Goal: Information Seeking & Learning: Understand process/instructions

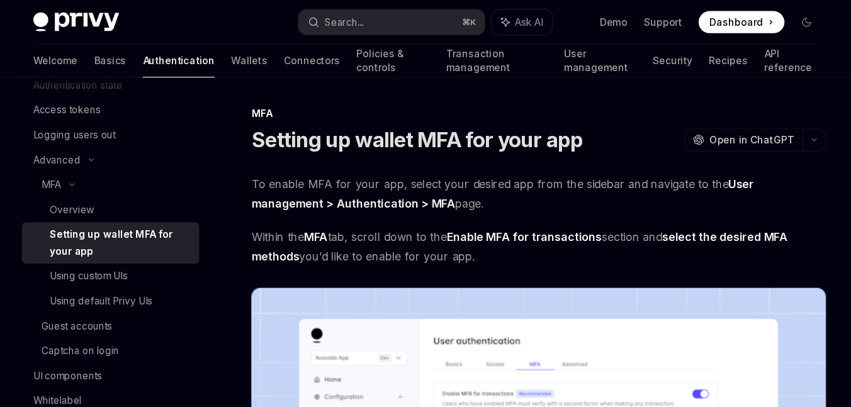
scroll to position [134, 0]
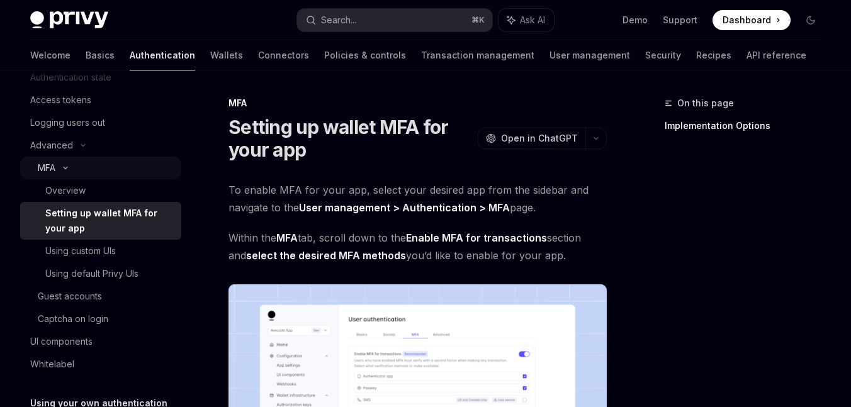
click at [52, 171] on div "MFA" at bounding box center [47, 167] width 18 height 15
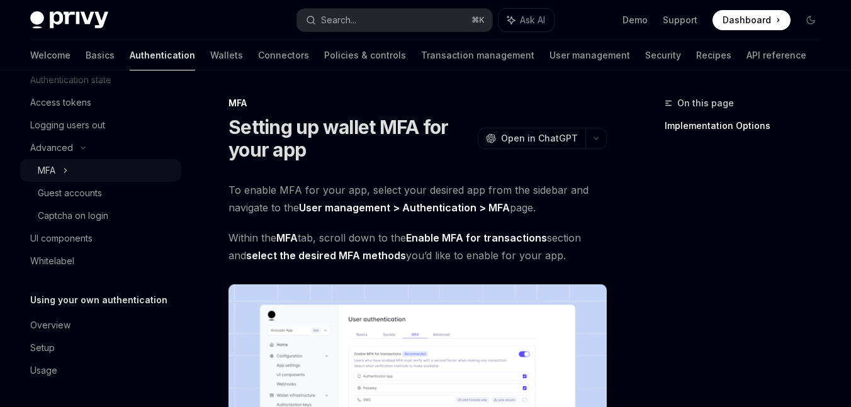
click at [56, 170] on div "MFA" at bounding box center [100, 170] width 161 height 23
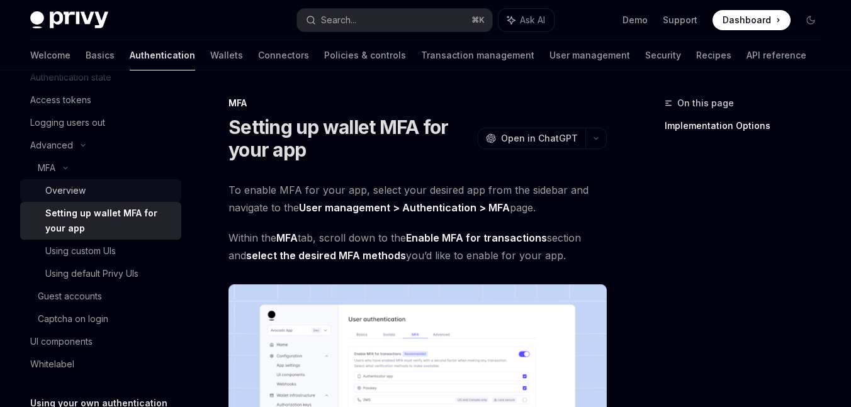
click at [59, 188] on div "Overview" at bounding box center [65, 190] width 40 height 15
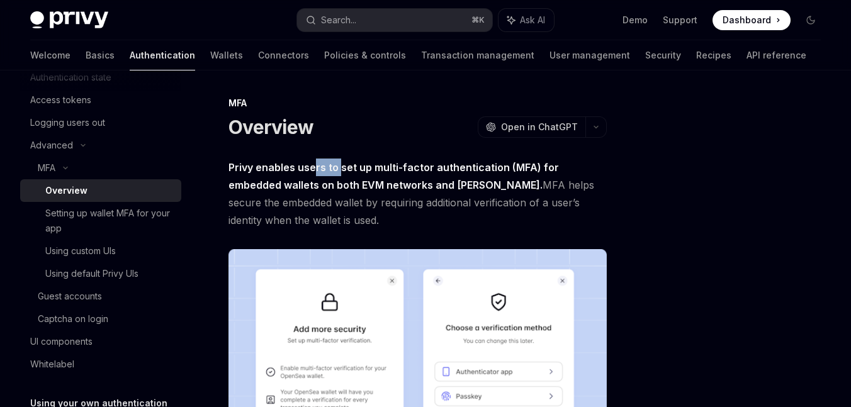
drag, startPoint x: 339, startPoint y: 167, endPoint x: 311, endPoint y: 167, distance: 27.7
click at [311, 167] on strong "Privy enables users to set up multi-factor authentication (MFA) for embedded wa…" at bounding box center [393, 176] width 330 height 30
copy strong "rs to"
click at [393, 170] on strong "Privy enables users to set up multi-factor authentication (MFA) for embedded wa…" at bounding box center [393, 176] width 330 height 30
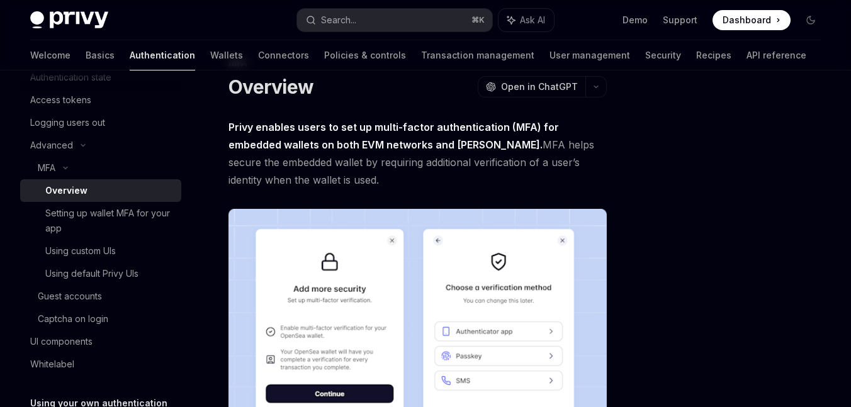
scroll to position [49, 0]
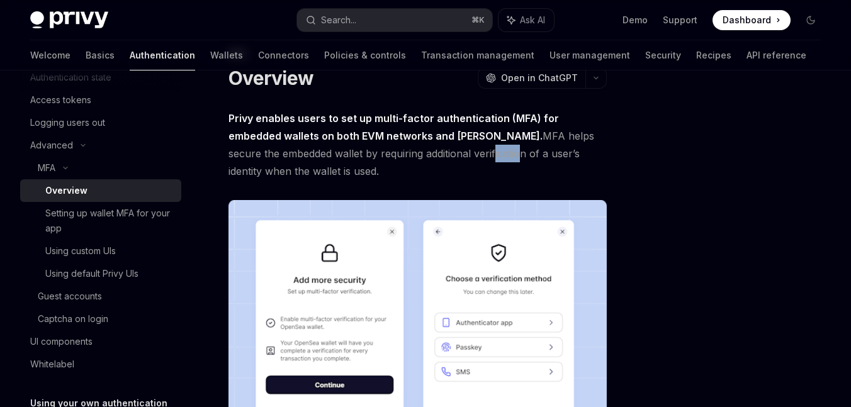
drag, startPoint x: 411, startPoint y: 154, endPoint x: 385, endPoint y: 154, distance: 26.4
click at [385, 154] on span "Privy enables users to set up multi-factor authentication (MFA) for embedded wa…" at bounding box center [417, 144] width 378 height 70
copy span "ficati"
click at [476, 148] on span "Privy enables users to set up multi-factor authentication (MFA) for embedded wa…" at bounding box center [417, 144] width 378 height 70
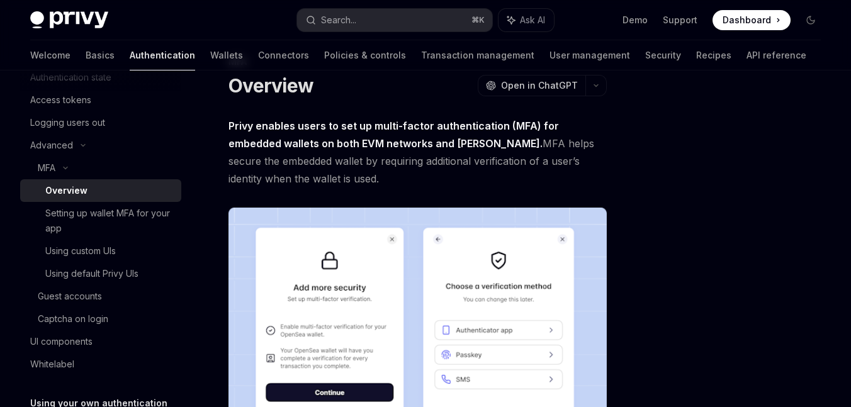
scroll to position [0, 0]
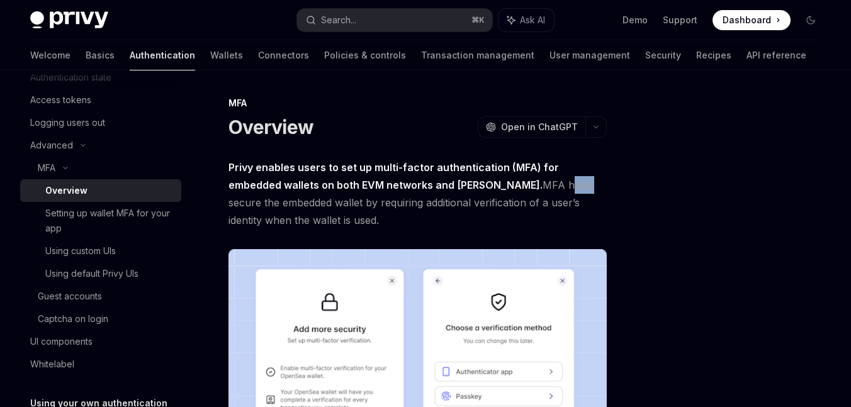
drag, startPoint x: 483, startPoint y: 190, endPoint x: 461, endPoint y: 190, distance: 21.4
click at [461, 190] on span "Privy enables users to set up multi-factor authentication (MFA) for embedded wa…" at bounding box center [417, 194] width 378 height 70
copy span "help"
click at [402, 190] on strong "Privy enables users to set up multi-factor authentication (MFA) for embedded wa…" at bounding box center [393, 176] width 330 height 30
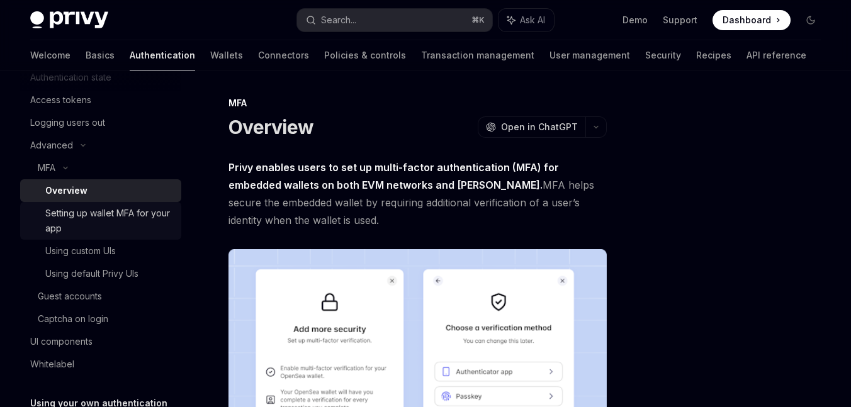
click at [142, 214] on div "Setting up wallet MFA for your app" at bounding box center [109, 221] width 128 height 30
type textarea "*"
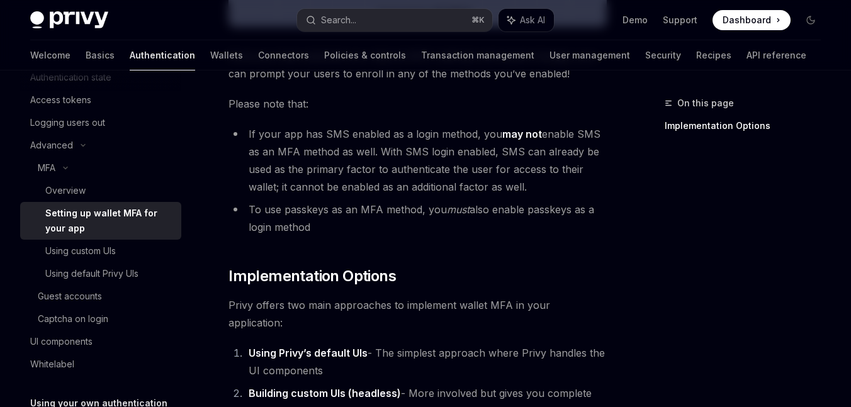
scroll to position [546, 0]
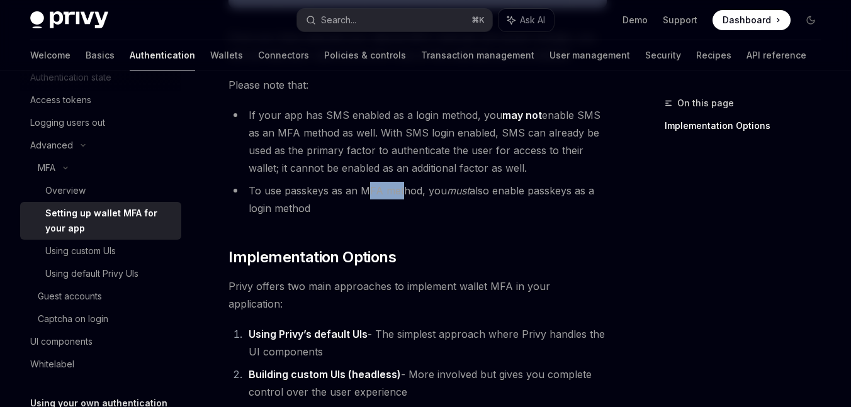
drag, startPoint x: 403, startPoint y: 194, endPoint x: 369, endPoint y: 194, distance: 34.0
click at [369, 194] on li "To use passkeys as an MFA method, you must also enable passkeys as a login meth…" at bounding box center [417, 199] width 378 height 35
copy li "FA met"
click at [472, 193] on li "To use passkeys as an MFA method, you must also enable passkeys as a login meth…" at bounding box center [417, 199] width 378 height 35
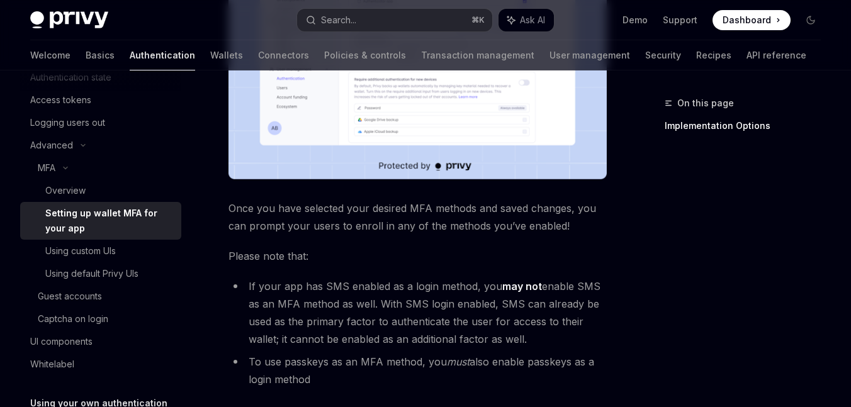
scroll to position [362, 0]
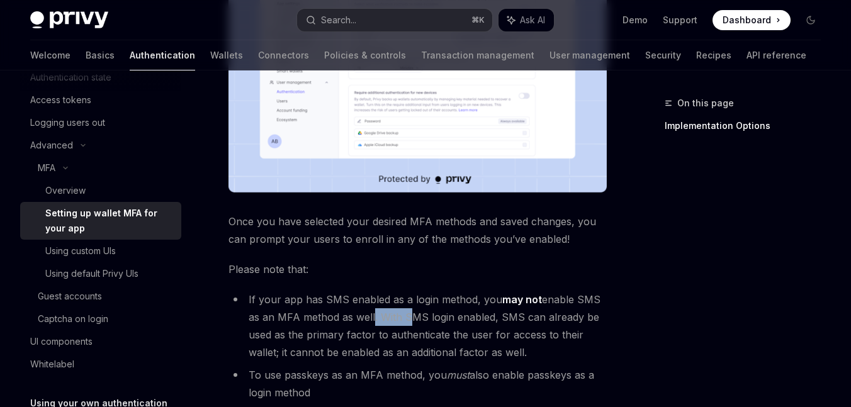
drag, startPoint x: 404, startPoint y: 310, endPoint x: 369, endPoint y: 310, distance: 35.2
click at [369, 310] on li "If your app has SMS enabled as a login method, you may not enable SMS as an MFA…" at bounding box center [417, 326] width 378 height 70
copy li "l. With"
click at [404, 310] on li "If your app has SMS enabled as a login method, you may not enable SMS as an MFA…" at bounding box center [417, 326] width 378 height 70
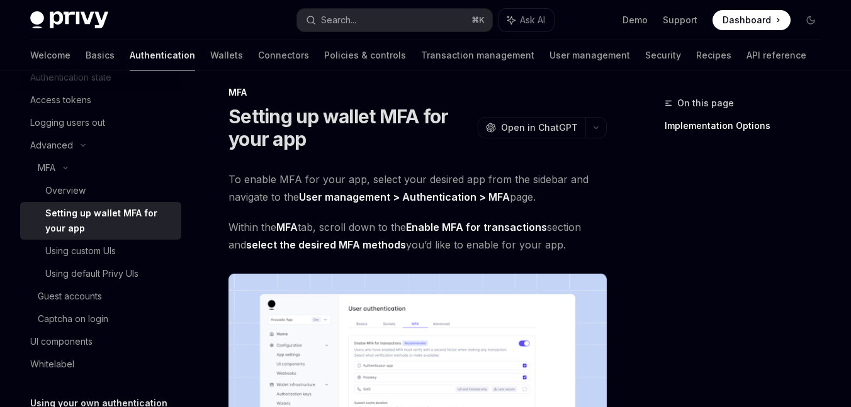
scroll to position [0, 0]
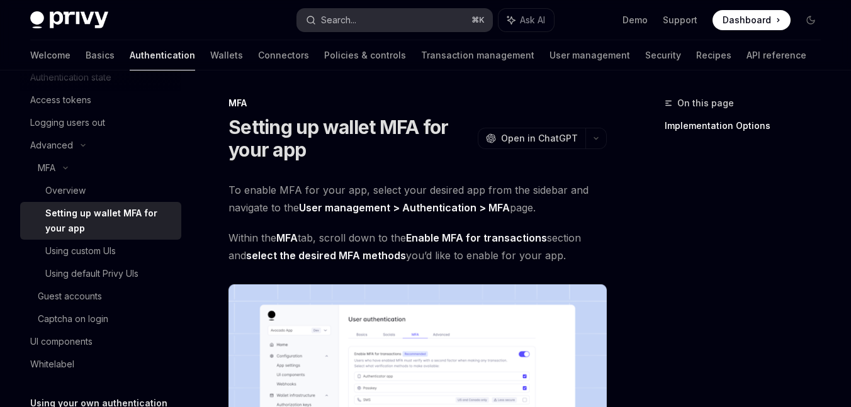
click at [331, 18] on div "Search..." at bounding box center [338, 20] width 35 height 15
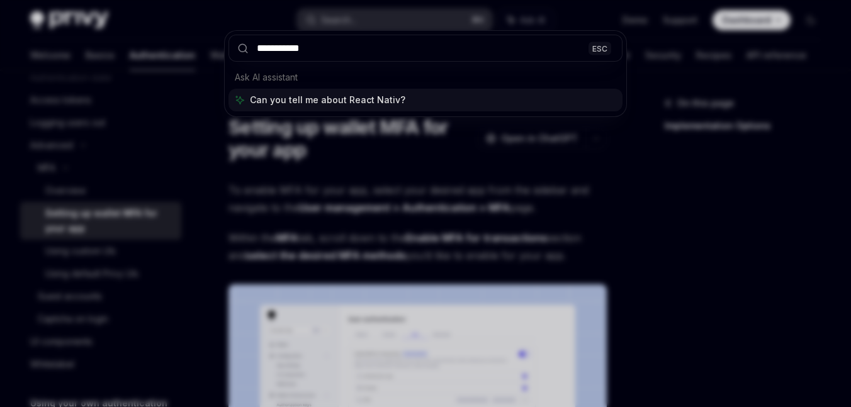
type input "**********"
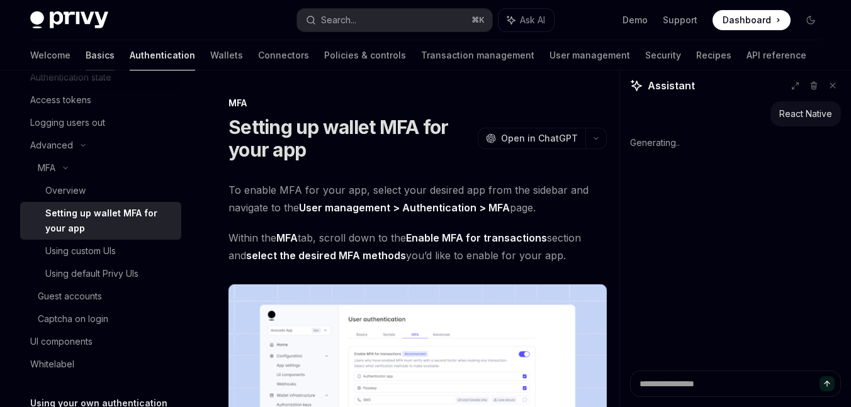
click at [86, 57] on link "Basics" at bounding box center [100, 55] width 29 height 30
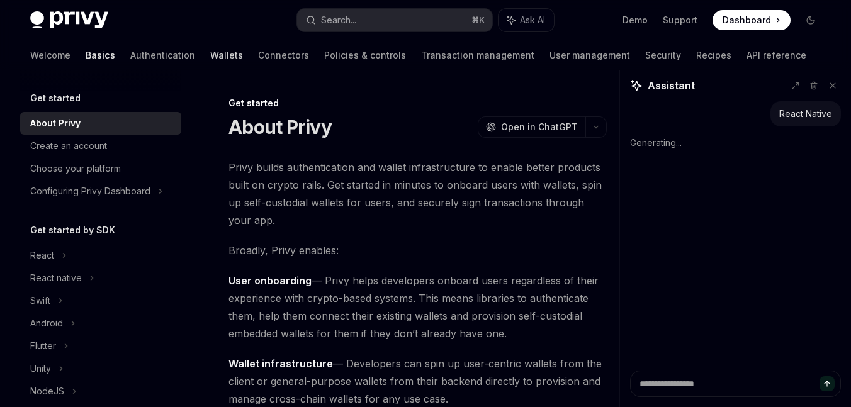
click at [210, 52] on link "Wallets" at bounding box center [226, 55] width 33 height 30
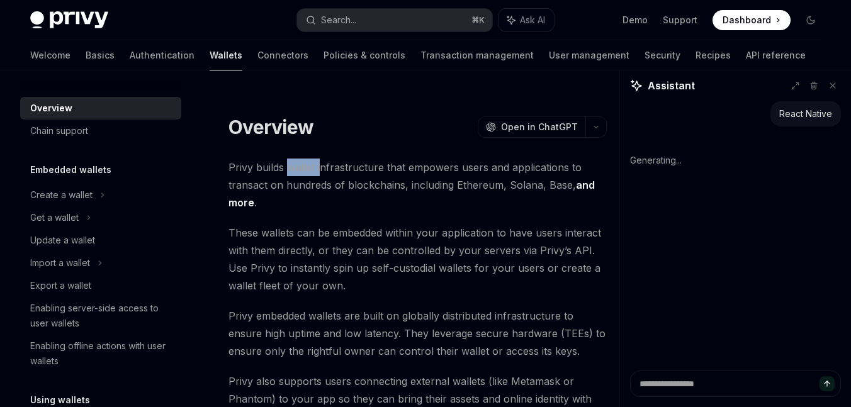
drag, startPoint x: 320, startPoint y: 165, endPoint x: 288, endPoint y: 165, distance: 31.5
click at [288, 165] on span "Privy builds wallet infrastructure that empowers users and applications to tran…" at bounding box center [417, 185] width 378 height 53
copy span "wallet i"
click at [316, 168] on span "Privy builds wallet infrastructure that empowers users and applications to tran…" at bounding box center [417, 185] width 378 height 53
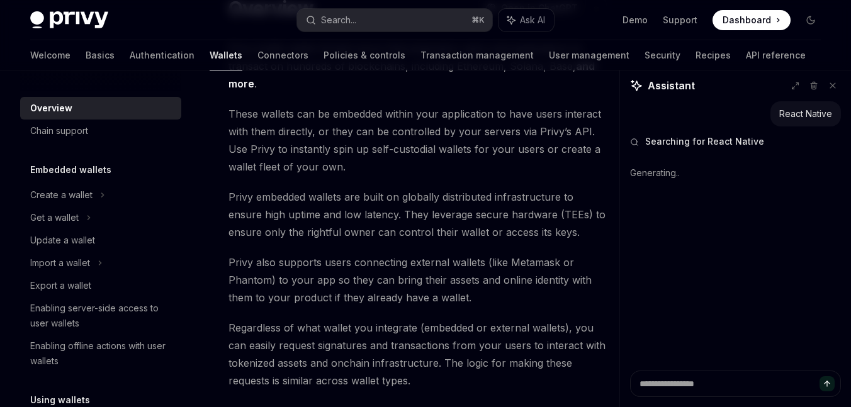
scroll to position [194, 0]
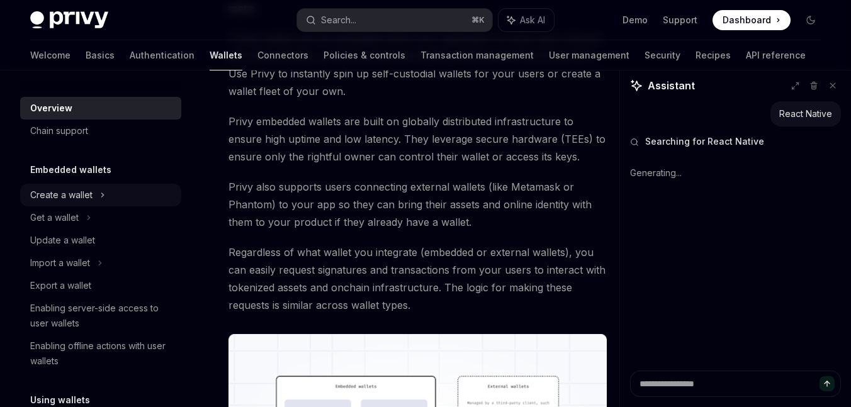
click at [121, 197] on div "Create a wallet" at bounding box center [100, 195] width 161 height 23
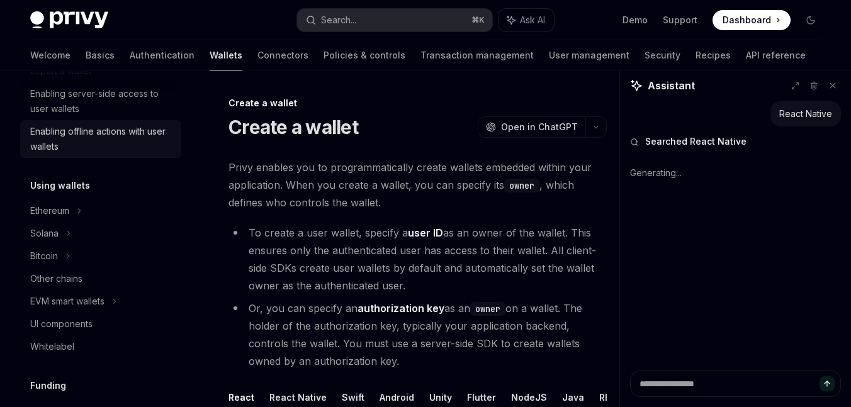
scroll to position [264, 0]
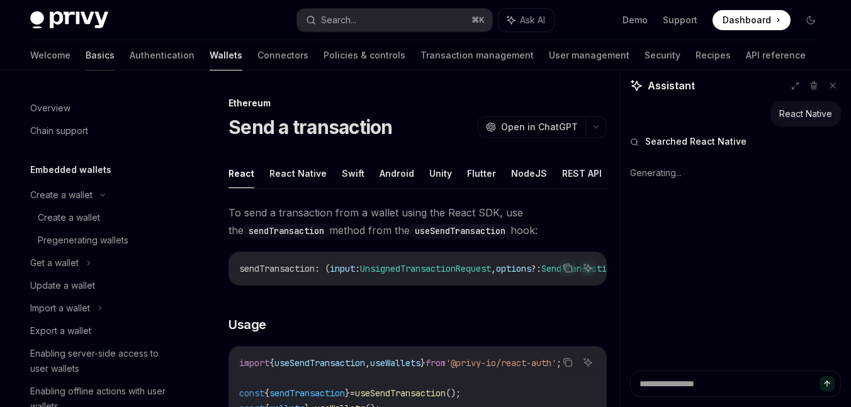
click at [86, 61] on link "Basics" at bounding box center [100, 55] width 29 height 30
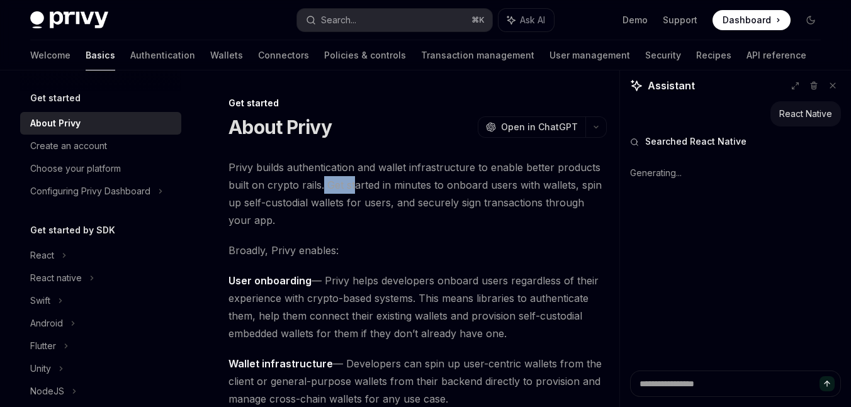
drag, startPoint x: 353, startPoint y: 177, endPoint x: 321, endPoint y: 177, distance: 31.5
click at [321, 177] on span "Privy builds authentication and wallet infrastructure to enable better products…" at bounding box center [417, 194] width 378 height 70
copy span "Get st"
click at [381, 191] on span "Privy builds authentication and wallet infrastructure to enable better products…" at bounding box center [417, 194] width 378 height 70
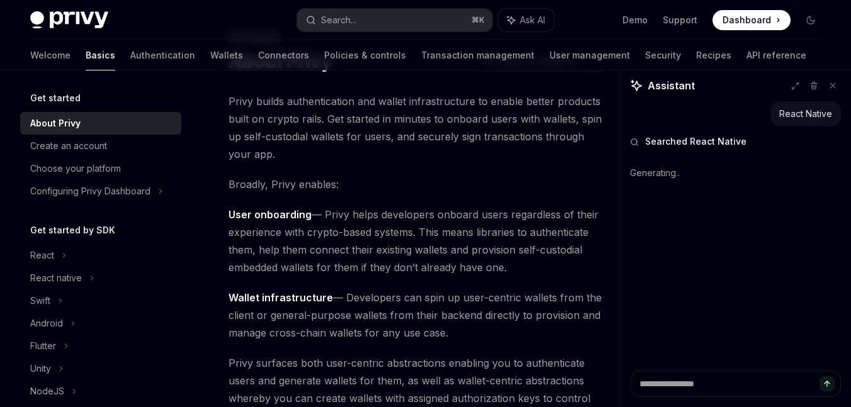
scroll to position [89, 0]
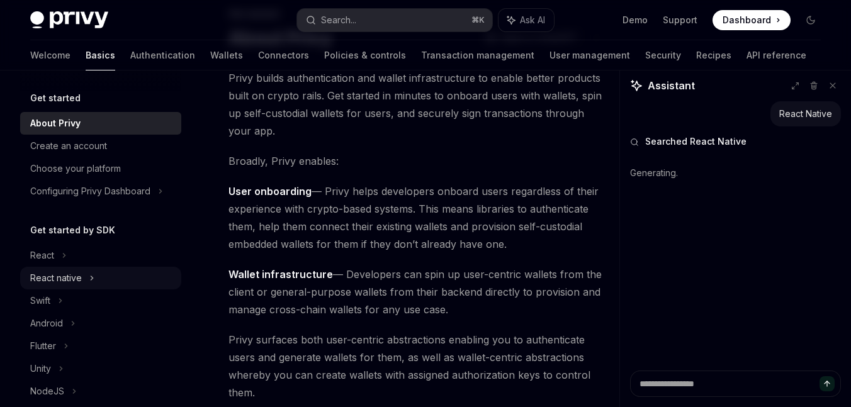
click at [75, 281] on div "React native" at bounding box center [56, 278] width 52 height 15
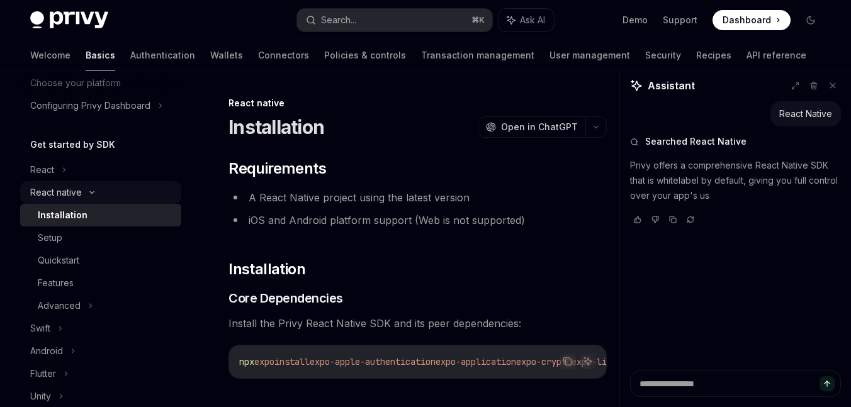
scroll to position [143, 0]
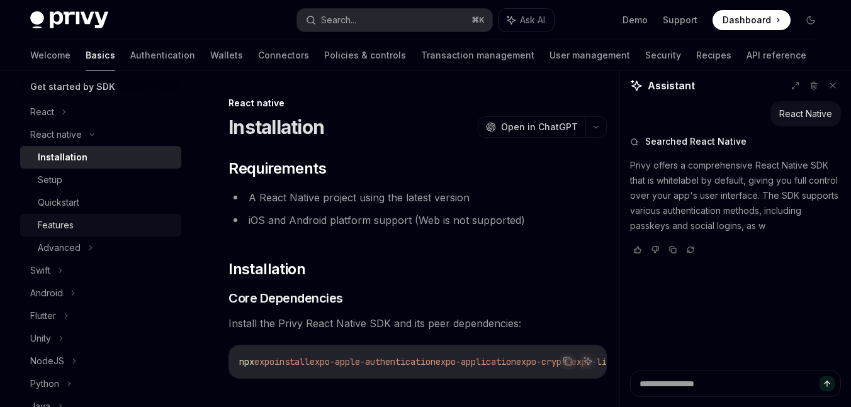
click at [99, 216] on link "Features" at bounding box center [100, 225] width 161 height 23
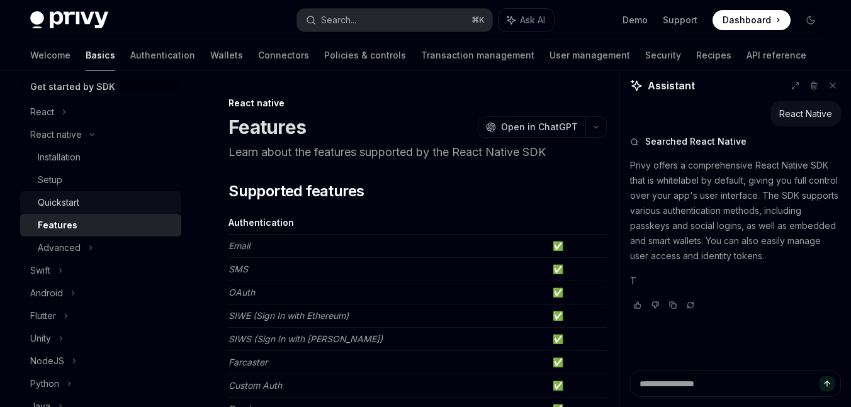
click at [94, 200] on div "Quickstart" at bounding box center [106, 202] width 136 height 15
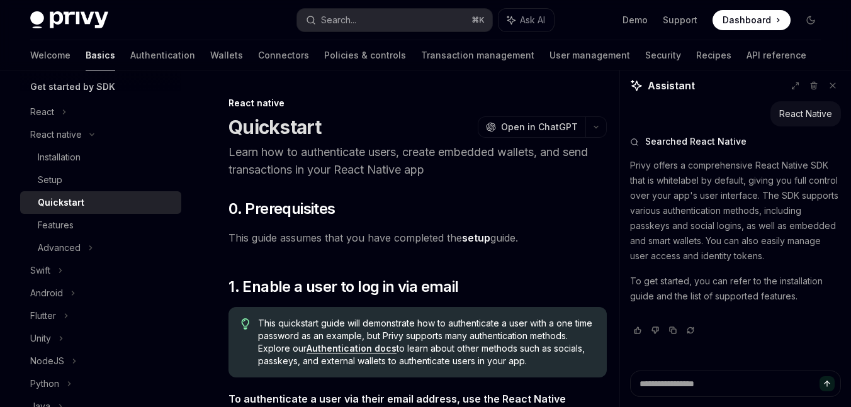
click at [118, 213] on link "Quickstart" at bounding box center [100, 202] width 161 height 23
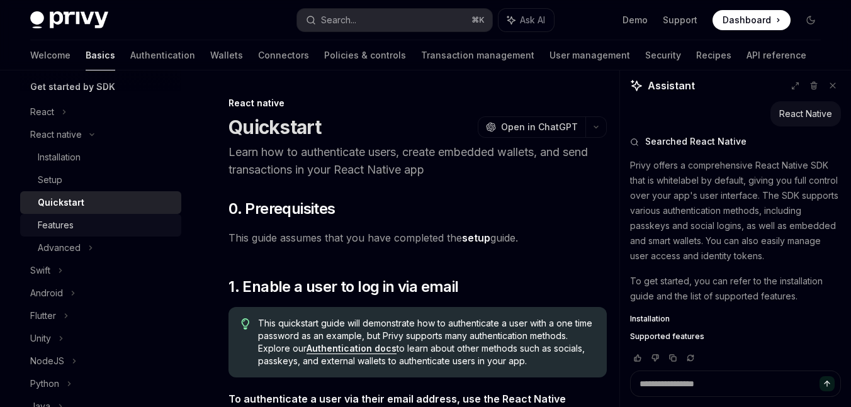
click at [121, 218] on div "Features" at bounding box center [106, 225] width 136 height 15
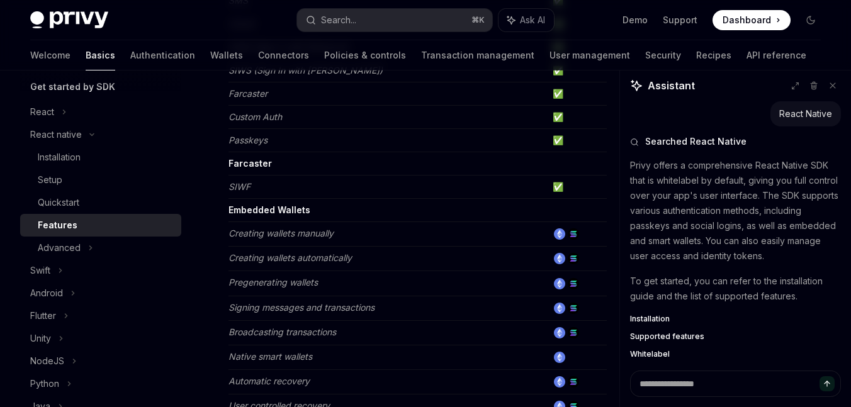
scroll to position [298, 0]
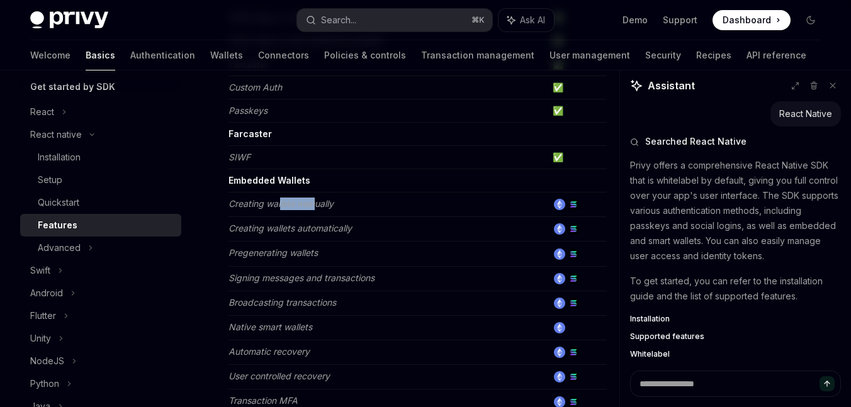
drag, startPoint x: 313, startPoint y: 206, endPoint x: 279, endPoint y: 206, distance: 34.6
click at [279, 206] on em "Creating wallets manually" at bounding box center [280, 203] width 105 height 11
copy em "llets man"
click at [335, 206] on td "Creating wallets manually" at bounding box center [387, 205] width 319 height 25
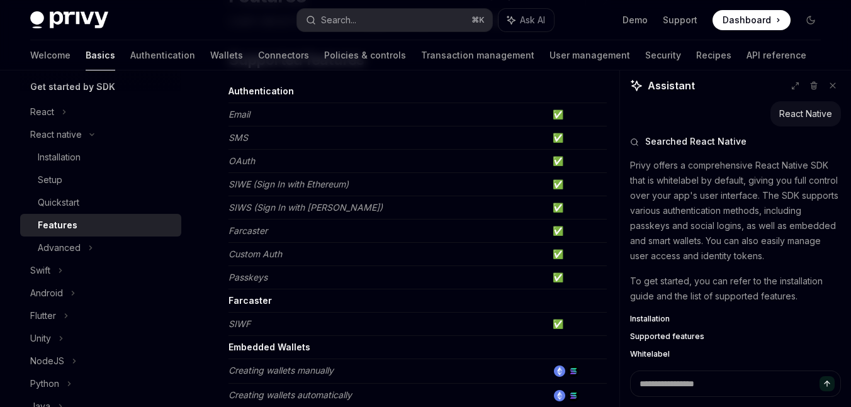
scroll to position [0, 0]
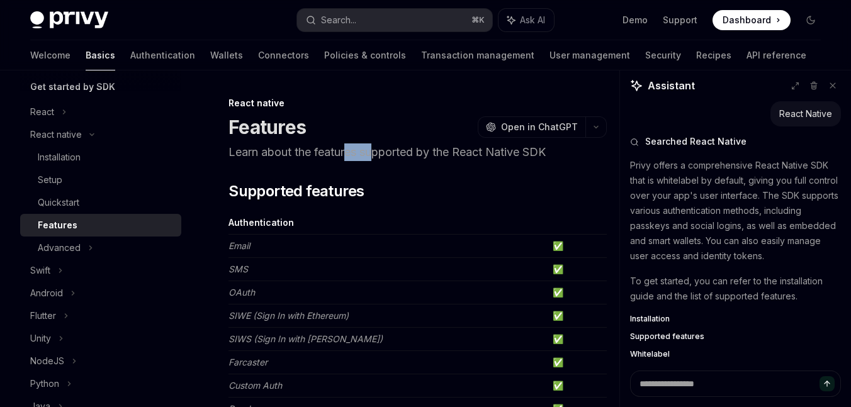
drag, startPoint x: 378, startPoint y: 155, endPoint x: 348, endPoint y: 155, distance: 30.2
click at [348, 155] on p "Learn about the features supported by the React Native SDK" at bounding box center [417, 152] width 378 height 18
copy p "es su"
click at [389, 150] on p "Learn about the features supported by the React Native SDK" at bounding box center [417, 152] width 378 height 18
click at [130, 52] on link "Authentication" at bounding box center [162, 55] width 65 height 30
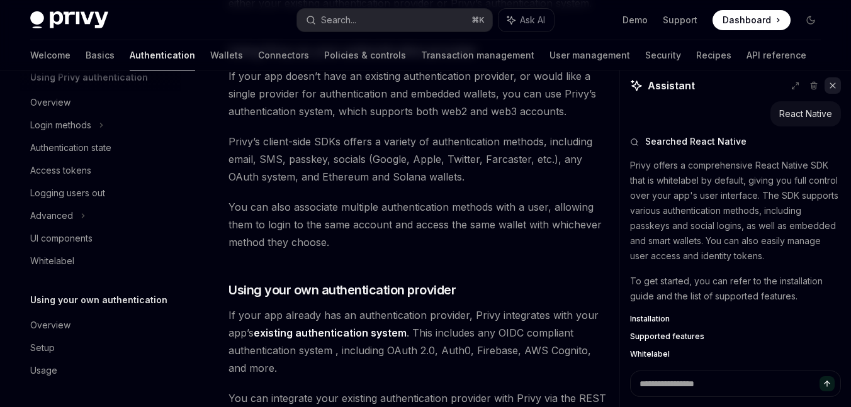
click at [773, 81] on button at bounding box center [832, 85] width 16 height 16
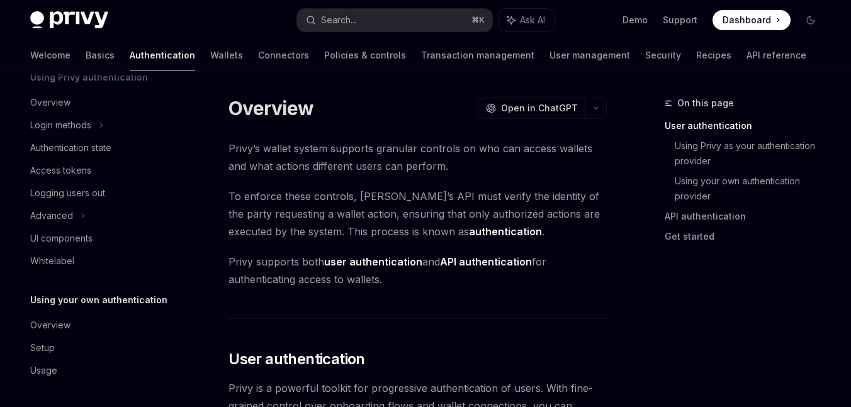
click at [414, 152] on span "Privy’s wallet system supports granular controls on who can access wallets and …" at bounding box center [417, 157] width 378 height 35
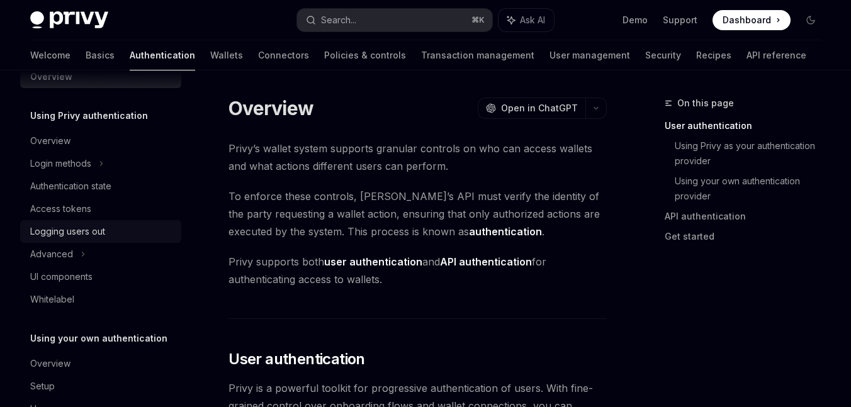
scroll to position [11, 0]
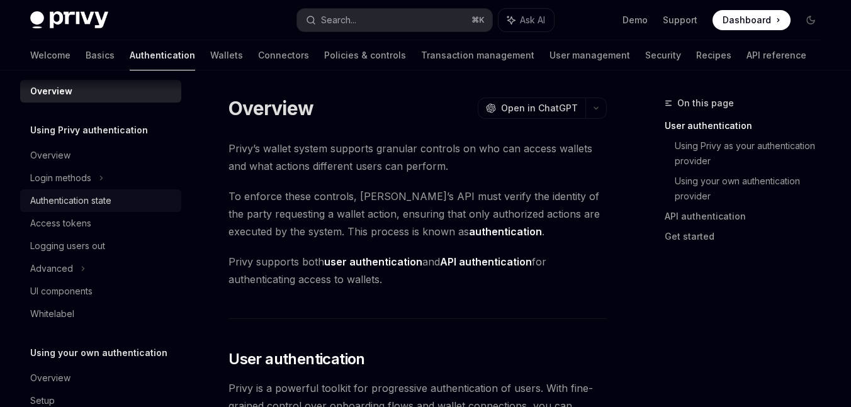
click at [92, 209] on link "Authentication state" at bounding box center [100, 200] width 161 height 23
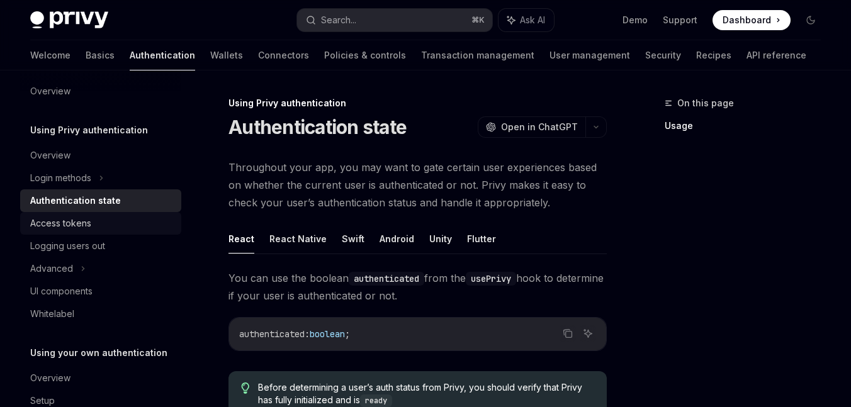
click at [91, 218] on div "Access tokens" at bounding box center [101, 223] width 143 height 15
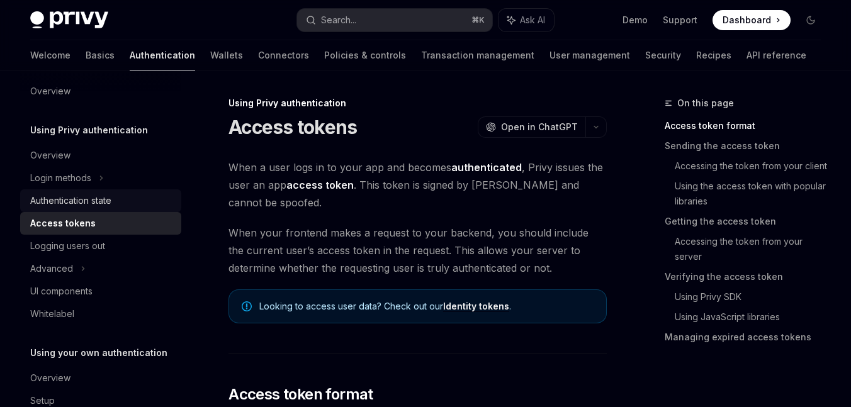
click at [119, 198] on div "Authentication state" at bounding box center [101, 200] width 143 height 15
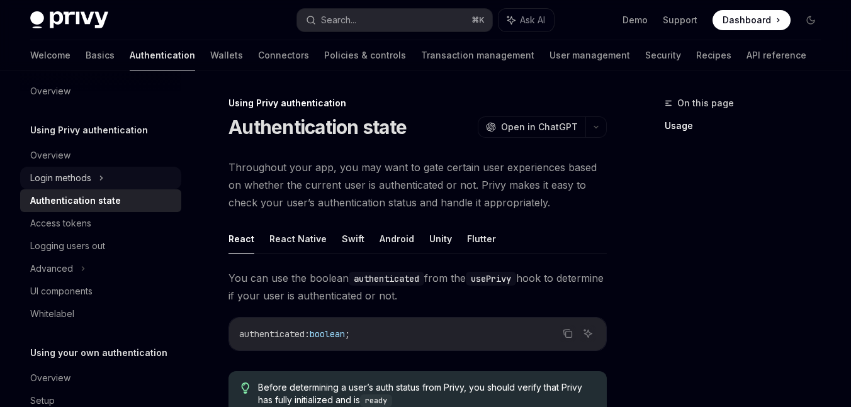
click at [107, 179] on div "Login methods" at bounding box center [100, 178] width 161 height 23
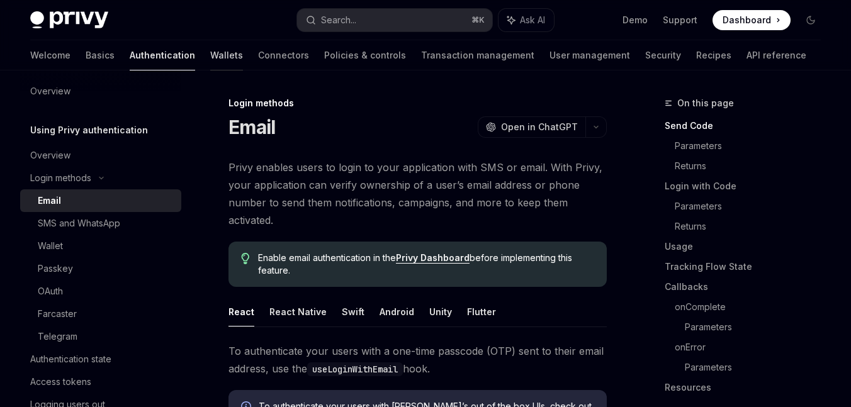
click at [210, 53] on link "Wallets" at bounding box center [226, 55] width 33 height 30
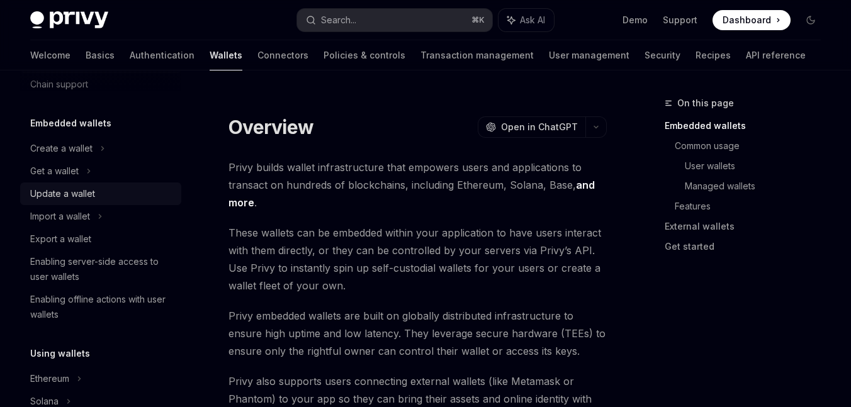
scroll to position [50, 0]
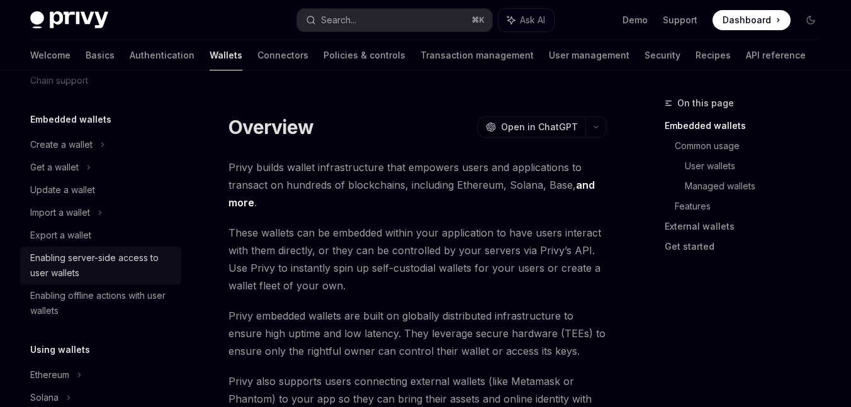
click at [122, 257] on div "Enabling server-side access to user wallets" at bounding box center [101, 265] width 143 height 30
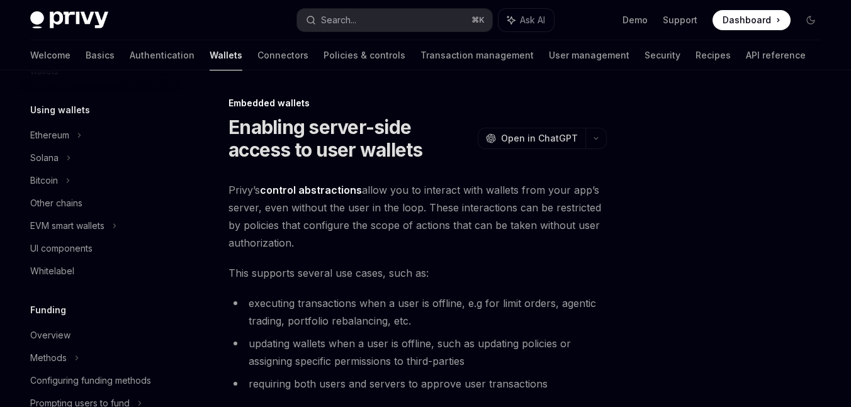
scroll to position [302, 0]
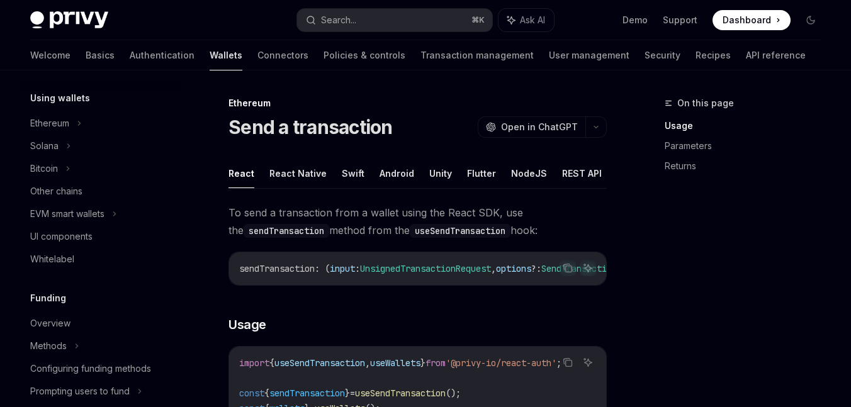
click at [323, 173] on ul "React React Native Swift Android Unity Flutter NodeJS REST API Python Java" at bounding box center [417, 174] width 378 height 30
click at [306, 172] on button "React Native" at bounding box center [297, 174] width 57 height 30
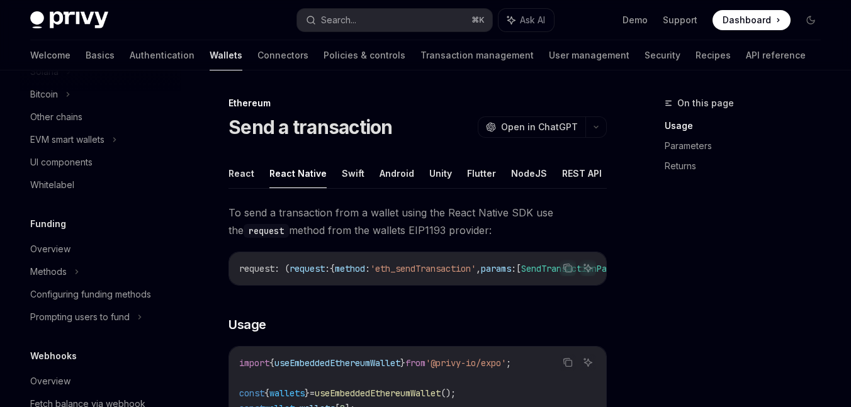
scroll to position [681, 0]
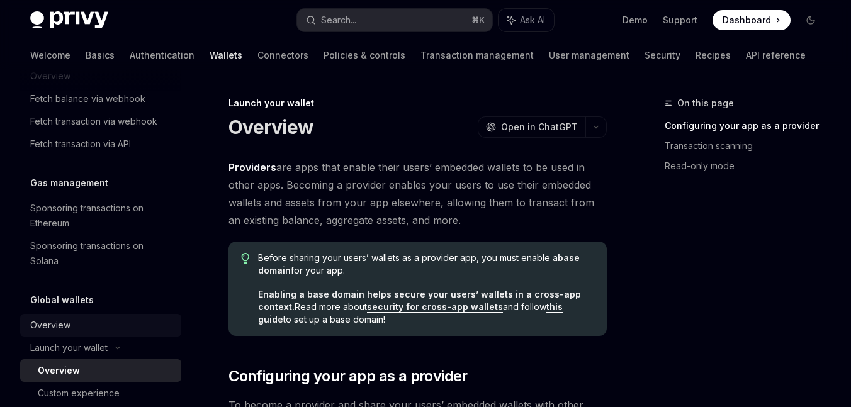
scroll to position [727, 0]
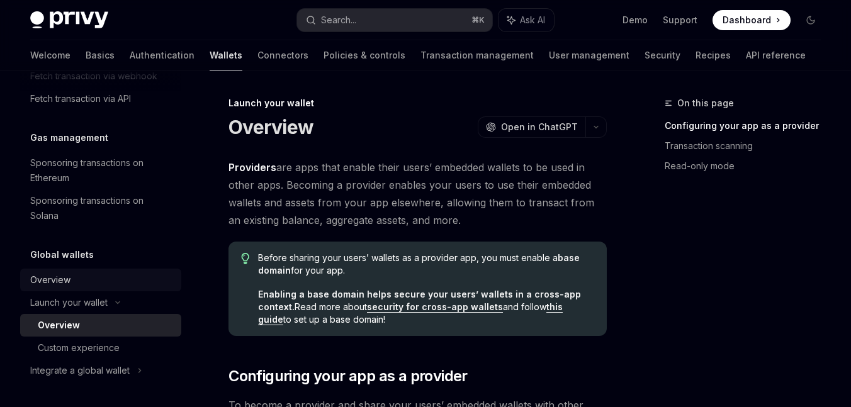
click at [109, 277] on div "Overview" at bounding box center [101, 279] width 143 height 15
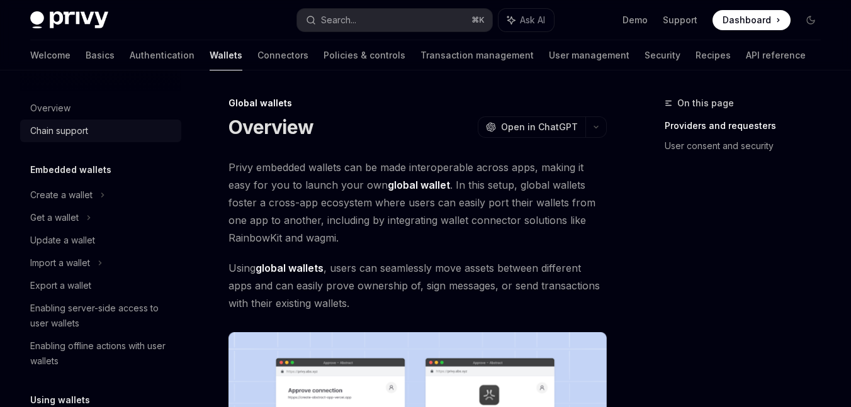
click at [84, 126] on div "Chain support" at bounding box center [59, 130] width 58 height 15
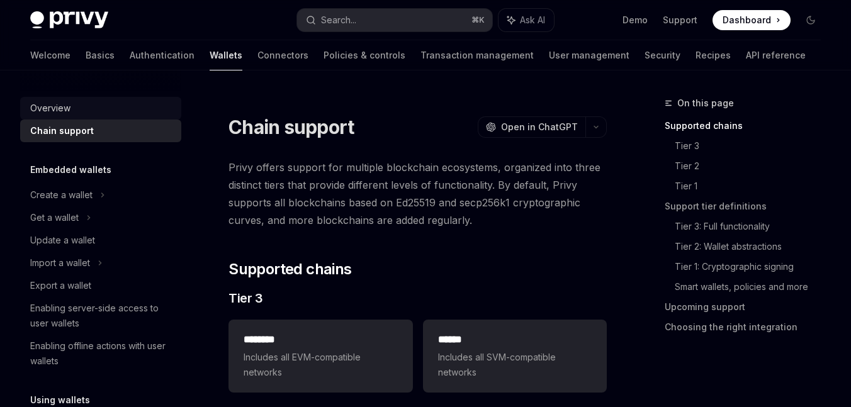
click at [74, 106] on div "Overview" at bounding box center [101, 108] width 143 height 15
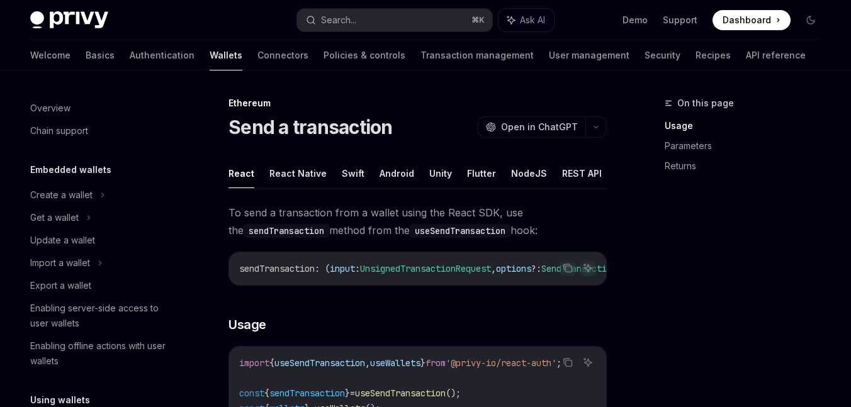
click at [247, 53] on div "Welcome Basics Authentication Wallets Connectors Policies & controls Transactio…" at bounding box center [417, 55] width 775 height 30
click at [257, 54] on link "Connectors" at bounding box center [282, 55] width 51 height 30
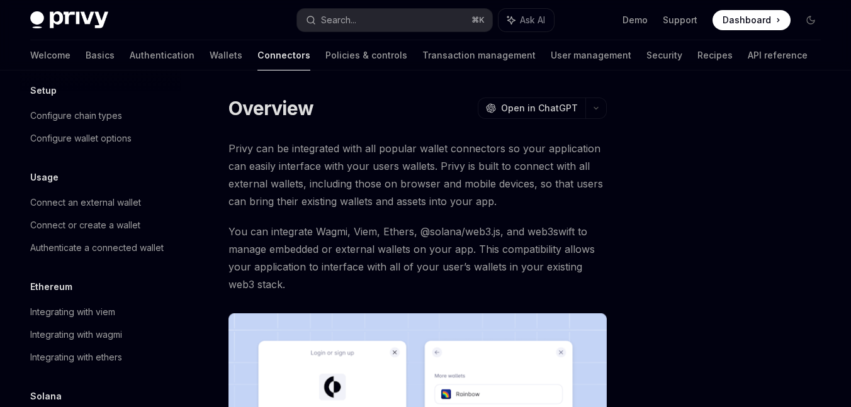
scroll to position [67, 0]
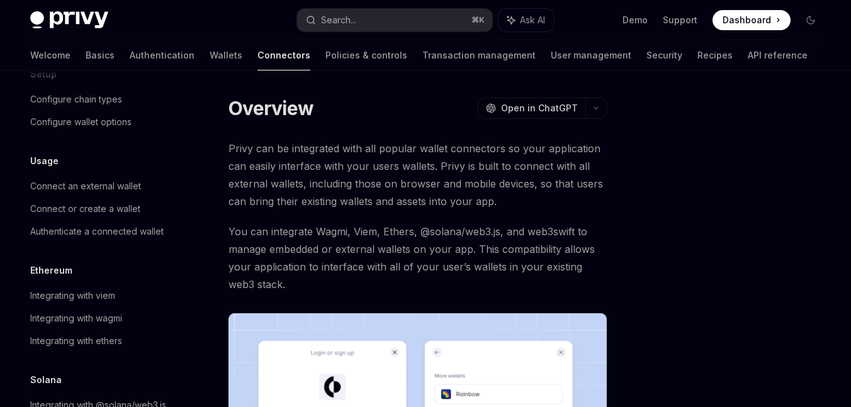
click at [121, 169] on div "Usage Connect an external wallet Connect or create a wallet Authenticate a conn…" at bounding box center [100, 198] width 161 height 89
click at [117, 184] on div "Connect an external wallet" at bounding box center [85, 186] width 111 height 15
type textarea "*"
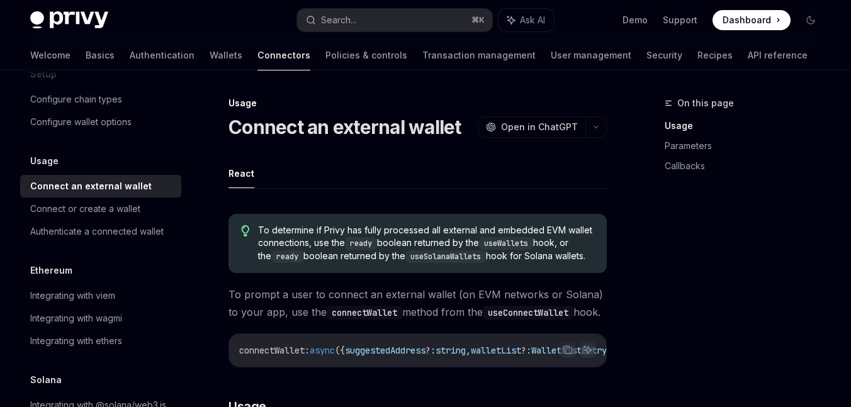
scroll to position [8, 0]
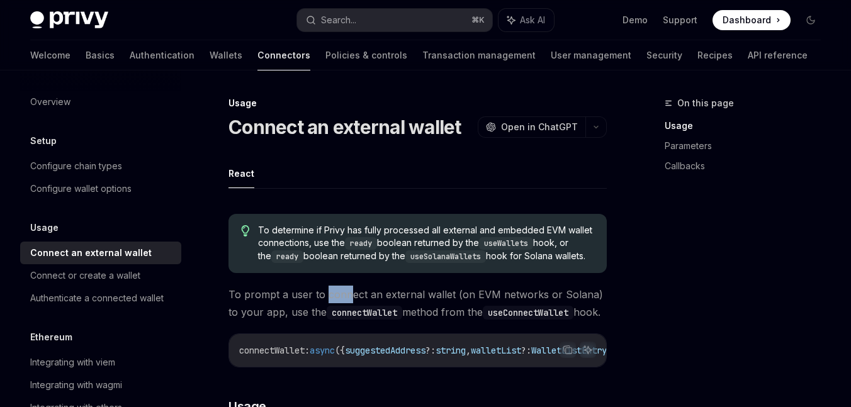
drag, startPoint x: 346, startPoint y: 301, endPoint x: 327, endPoint y: 301, distance: 19.5
click at [327, 301] on span "To prompt a user to connect an external wallet (on EVM networks or Solana) to y…" at bounding box center [417, 303] width 378 height 35
copy span "conn"
click at [395, 299] on span "To prompt a user to connect an external wallet (on EVM networks or Solana) to y…" at bounding box center [417, 303] width 378 height 35
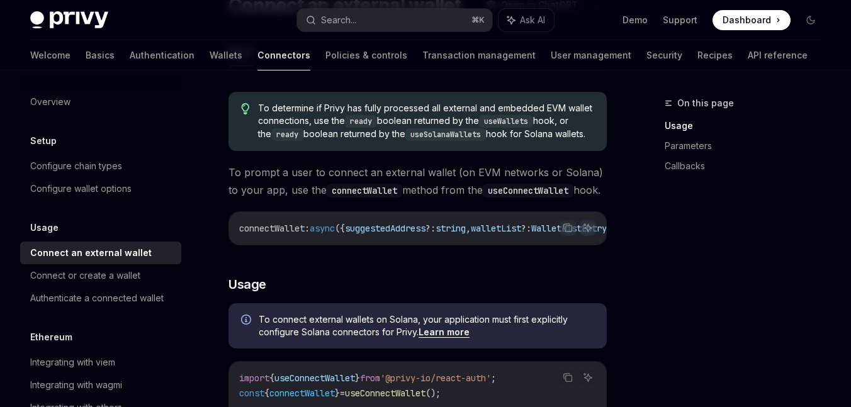
scroll to position [136, 0]
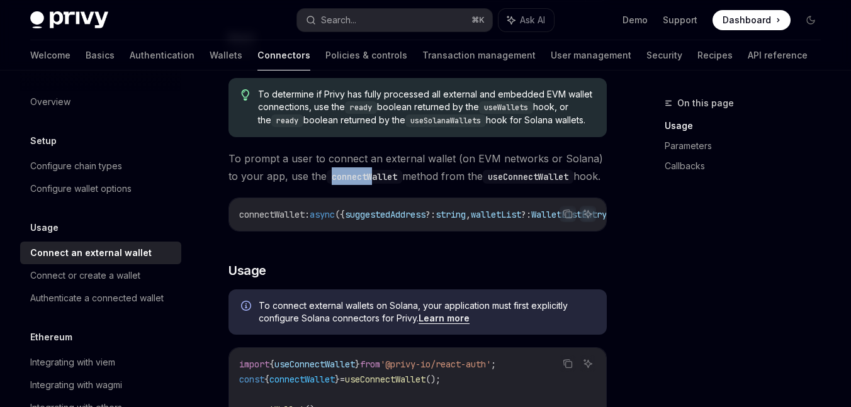
drag, startPoint x: 359, startPoint y: 191, endPoint x: 315, endPoint y: 191, distance: 44.0
click at [327, 184] on code "connectWallet" at bounding box center [364, 177] width 75 height 14
click at [396, 180] on span "To prompt a user to connect an external wallet (on EVM networks or Solana) to y…" at bounding box center [417, 167] width 378 height 35
